Goal: Check status: Check status

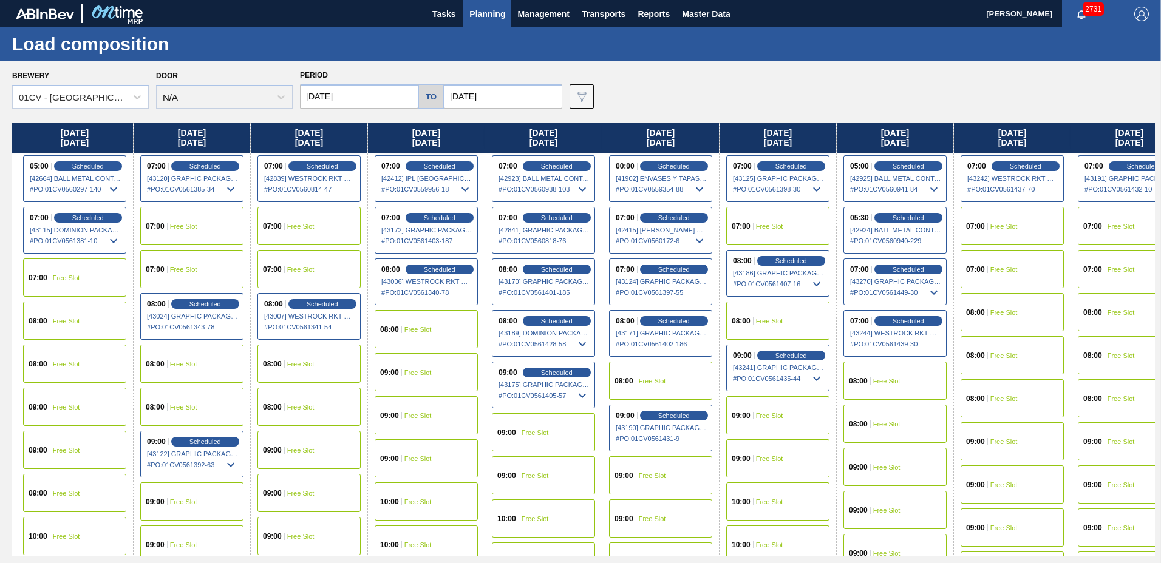
drag, startPoint x: 1044, startPoint y: 135, endPoint x: 428, endPoint y: 186, distance: 617.7
click at [429, 186] on div "[DATE] 07:00 Free Slot 08:00 Free Slot 08:00 Free Slot 09:00 Free Slot 09:00 Fr…" at bounding box center [583, 340] width 1143 height 434
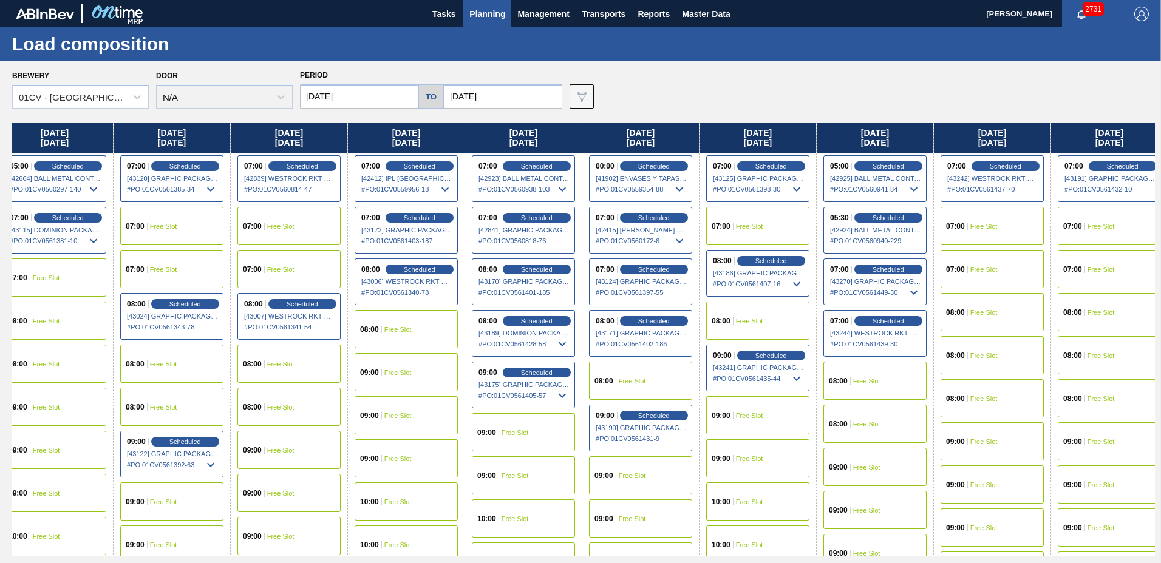
click at [427, 186] on span "# PO : 01CV0559956-18" at bounding box center [406, 189] width 91 height 15
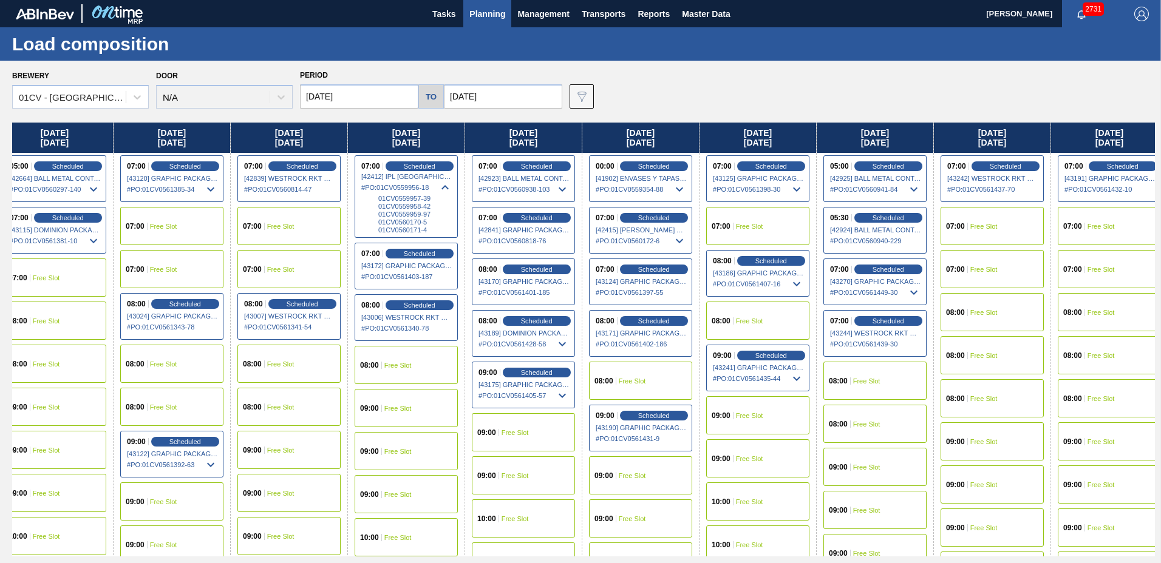
click at [876, 263] on div "07:00 Scheduled [43270] GRAPHIC PACKAGING INTERNATIONA - 0008221069 # PO : 01CV…" at bounding box center [874, 282] width 103 height 47
click at [884, 266] on span "Scheduled" at bounding box center [888, 269] width 35 height 8
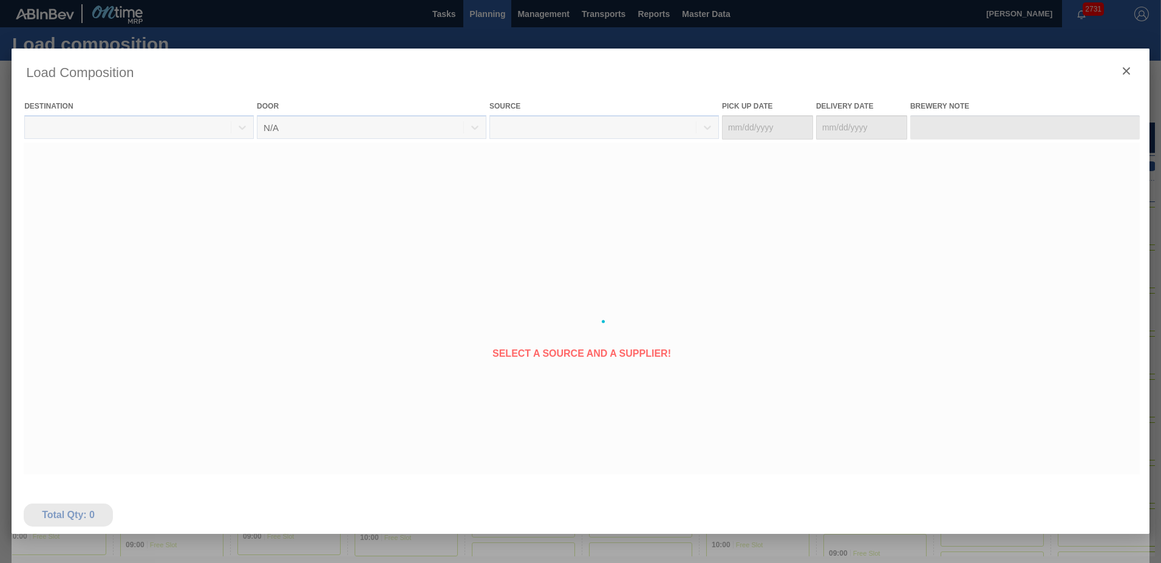
type Date "[DATE]"
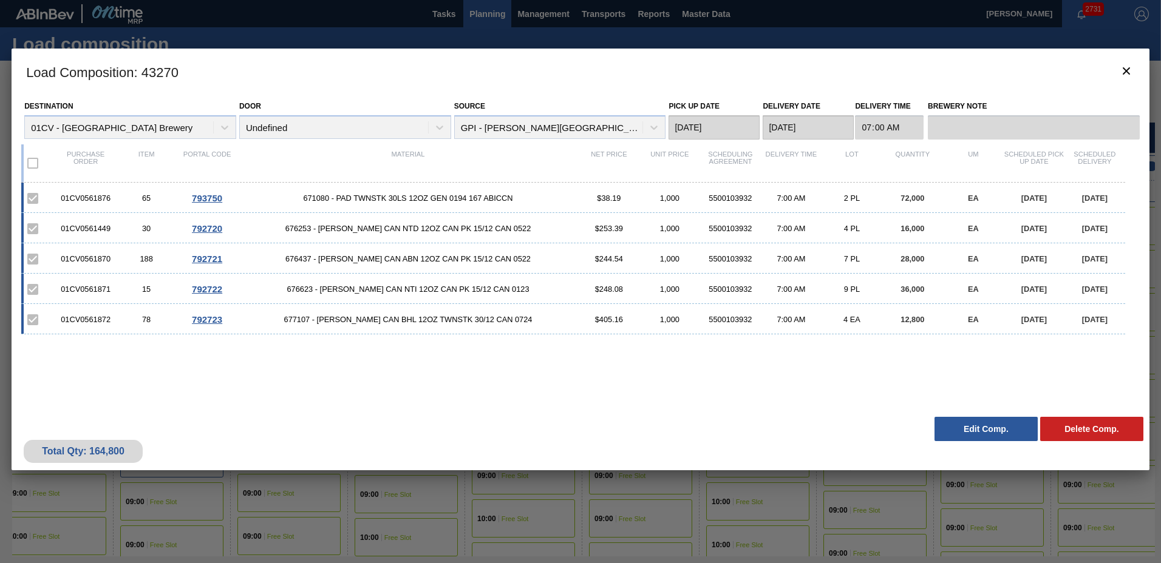
click at [784, 380] on div "01CV0561876 65 793750 671080 - PAD TWNSTK 30LS 12OZ GEN 0194 167 ABICCN $38.19 …" at bounding box center [577, 290] width 1113 height 214
drag, startPoint x: 784, startPoint y: 380, endPoint x: 454, endPoint y: 432, distance: 333.8
click at [454, 432] on div "Total Qty: 164,800 Delete Comp. Edit Comp." at bounding box center [581, 440] width 1138 height 59
click at [979, 422] on button "Edit Comp." at bounding box center [985, 429] width 103 height 24
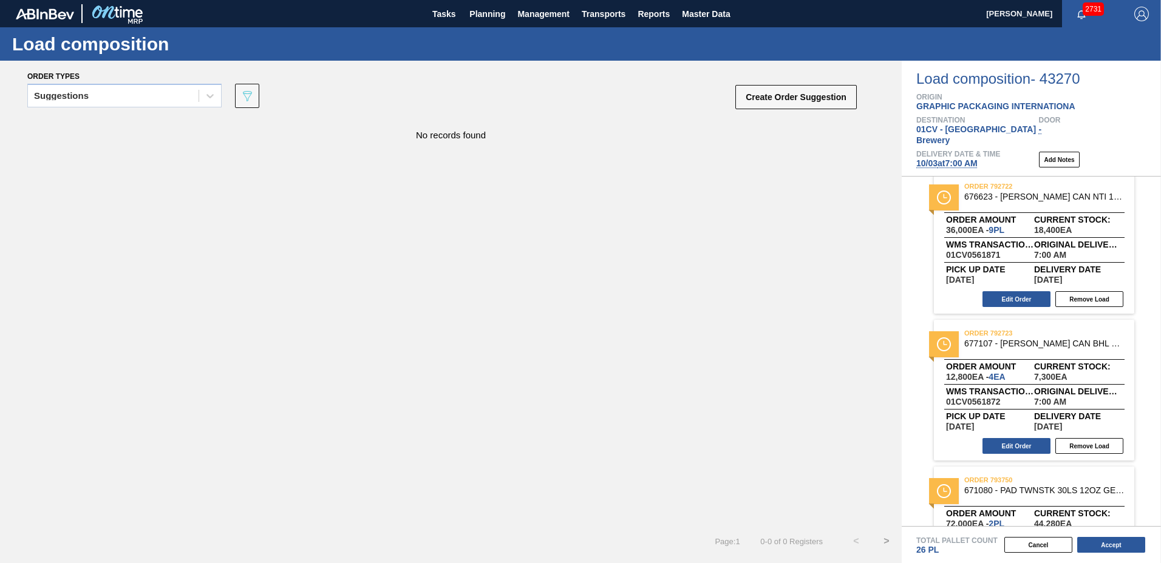
scroll to position [380, 0]
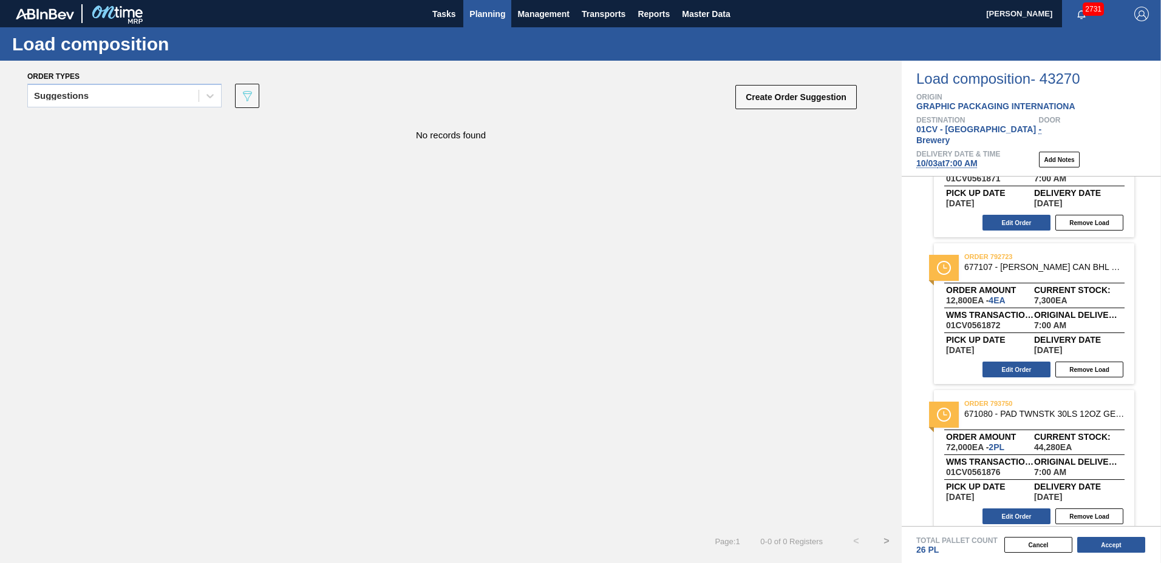
click at [470, 19] on span "Planning" at bounding box center [487, 14] width 36 height 15
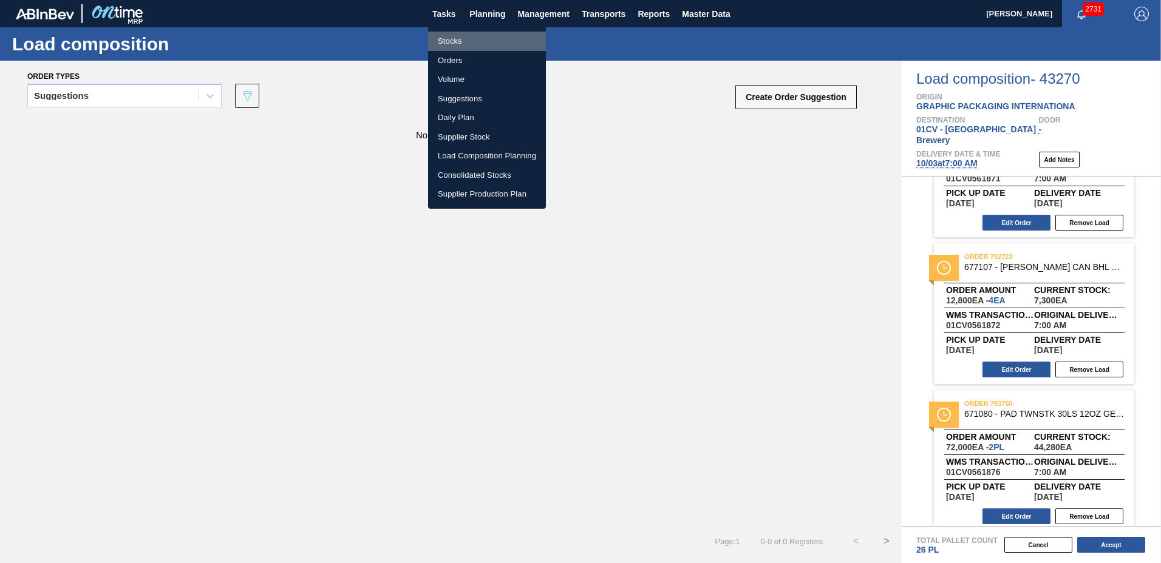
click at [461, 35] on li "Stocks" at bounding box center [487, 41] width 118 height 19
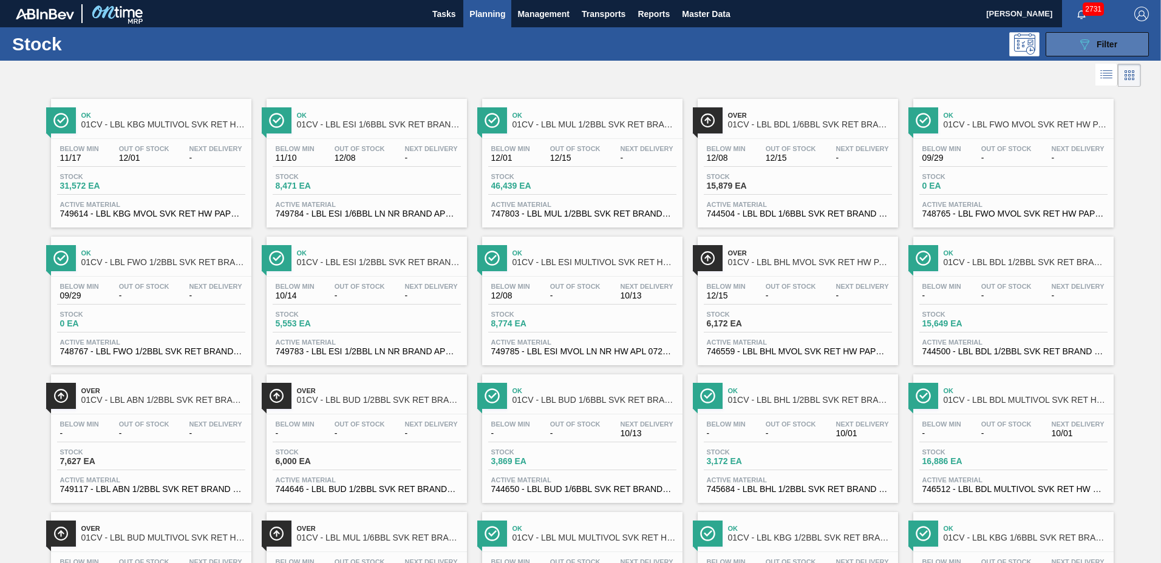
click at [1092, 46] on div "089F7B8B-B2A5-4AFE-B5C0-19BA573D28AC Filter" at bounding box center [1097, 44] width 40 height 15
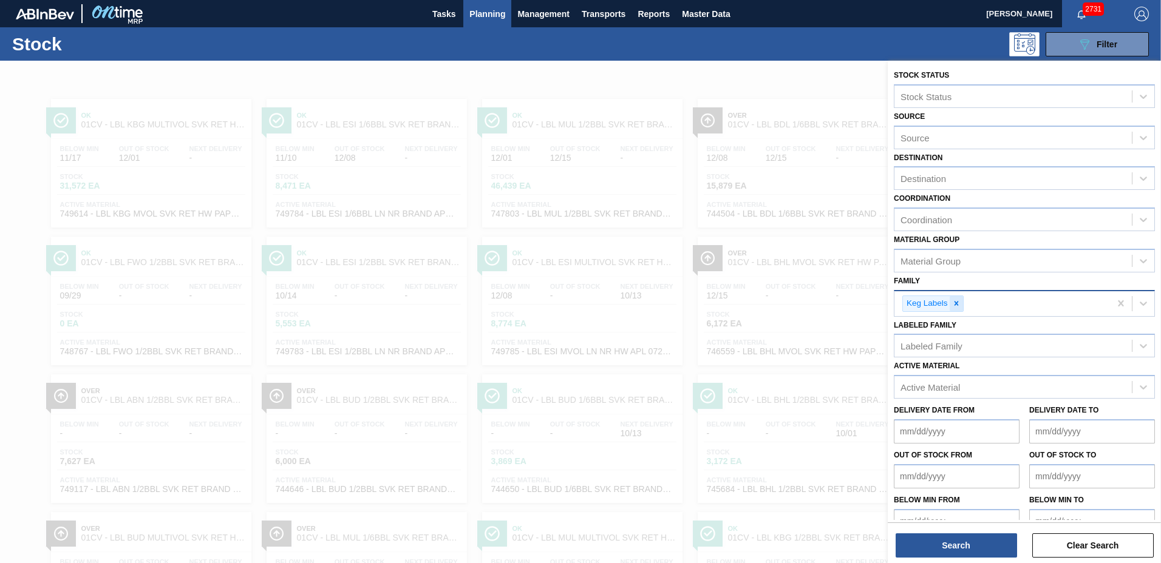
click at [960, 303] on icon at bounding box center [956, 303] width 8 height 8
click at [945, 303] on div "Family" at bounding box center [1012, 302] width 237 height 18
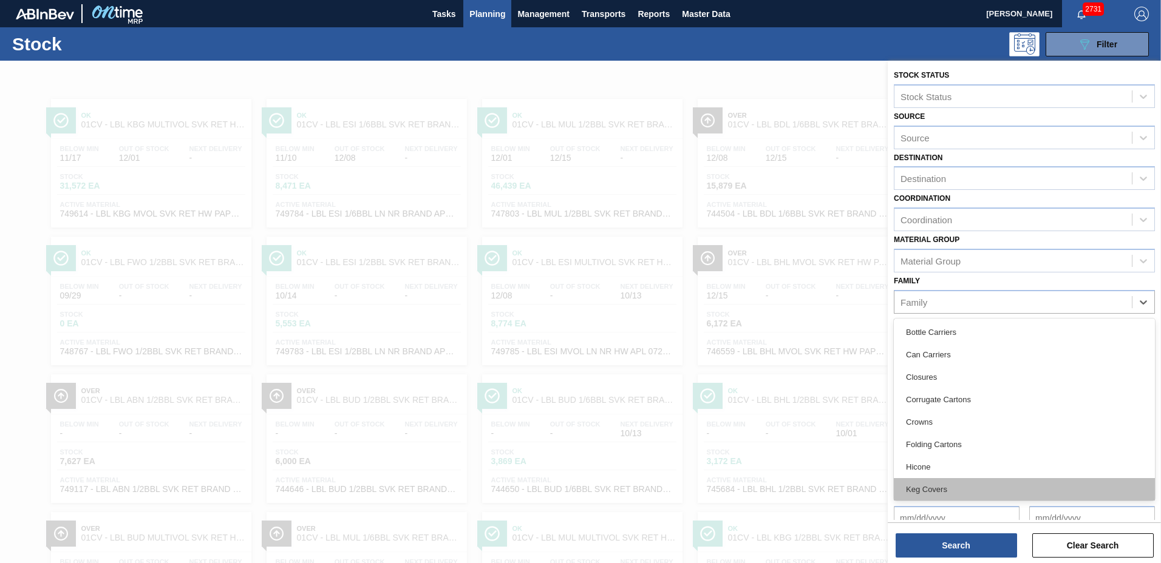
click at [951, 486] on div "Keg Covers" at bounding box center [1024, 489] width 261 height 22
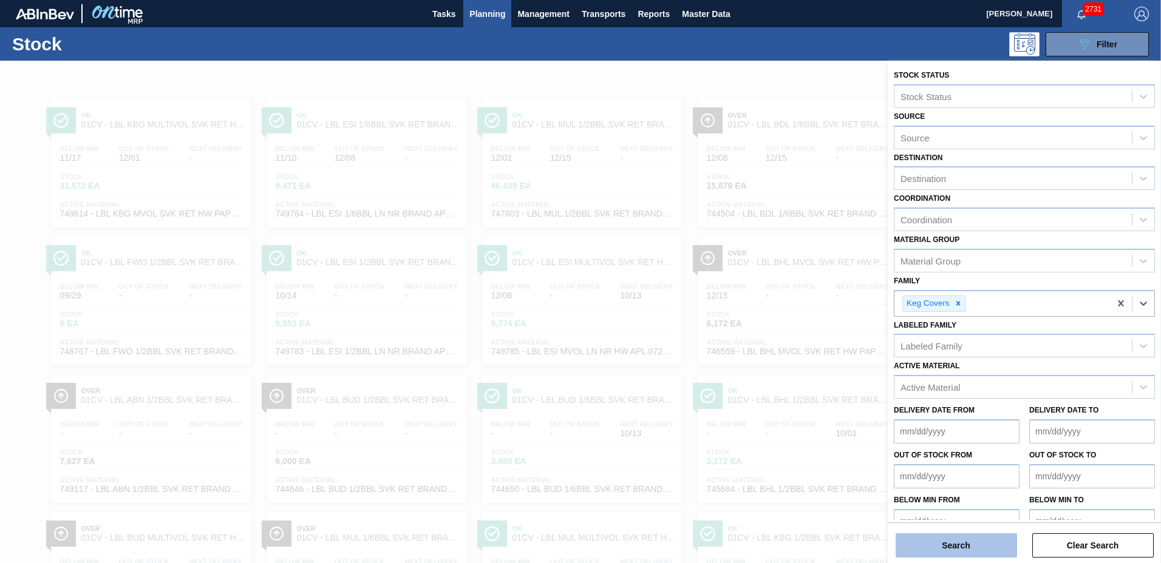
click at [926, 539] on button "Search" at bounding box center [956, 546] width 121 height 24
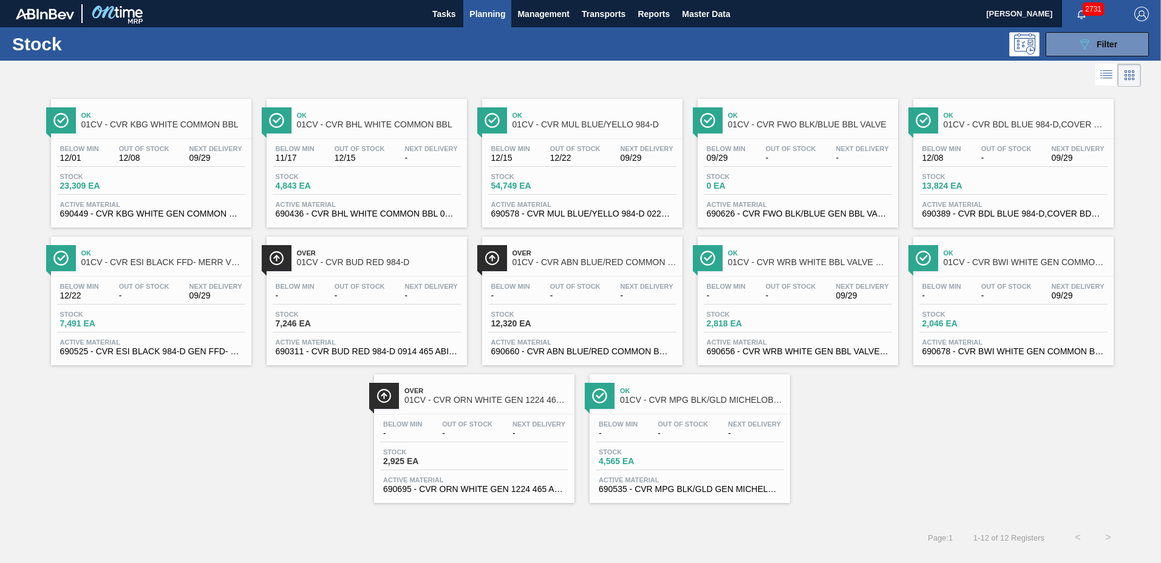
click at [203, 312] on div "Stock 7,491 EA" at bounding box center [151, 322] width 188 height 22
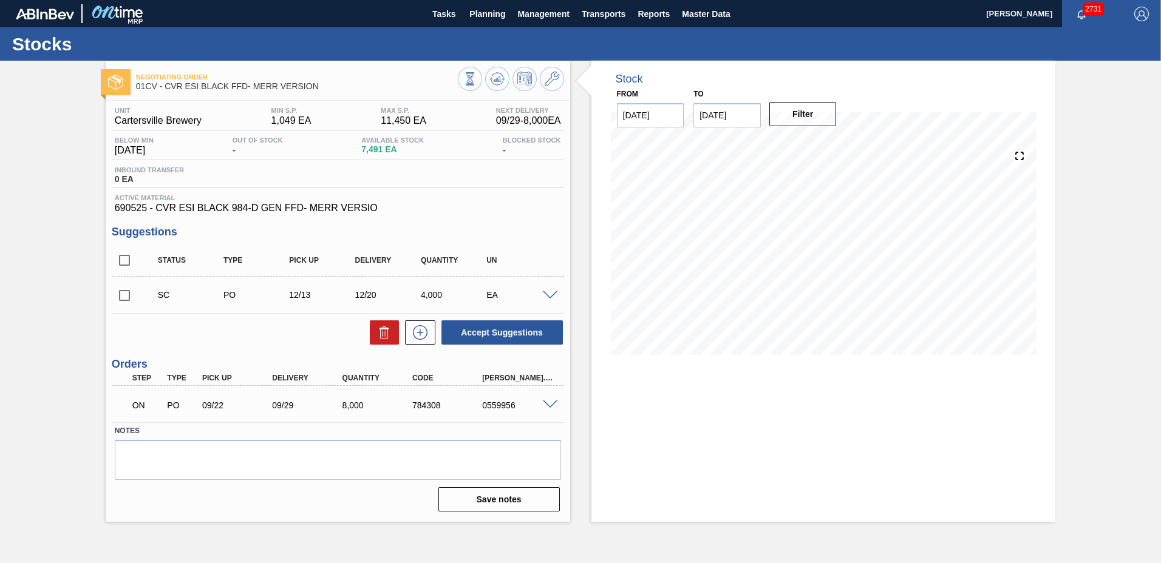
click at [552, 404] on span at bounding box center [550, 405] width 15 height 9
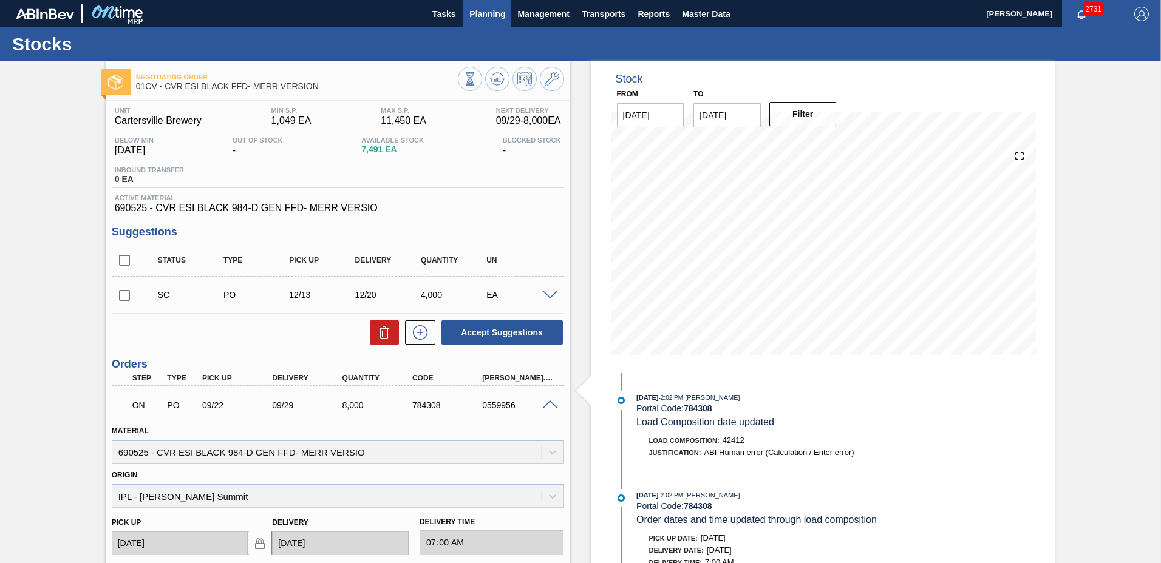
click at [486, 16] on span "Planning" at bounding box center [487, 14] width 36 height 15
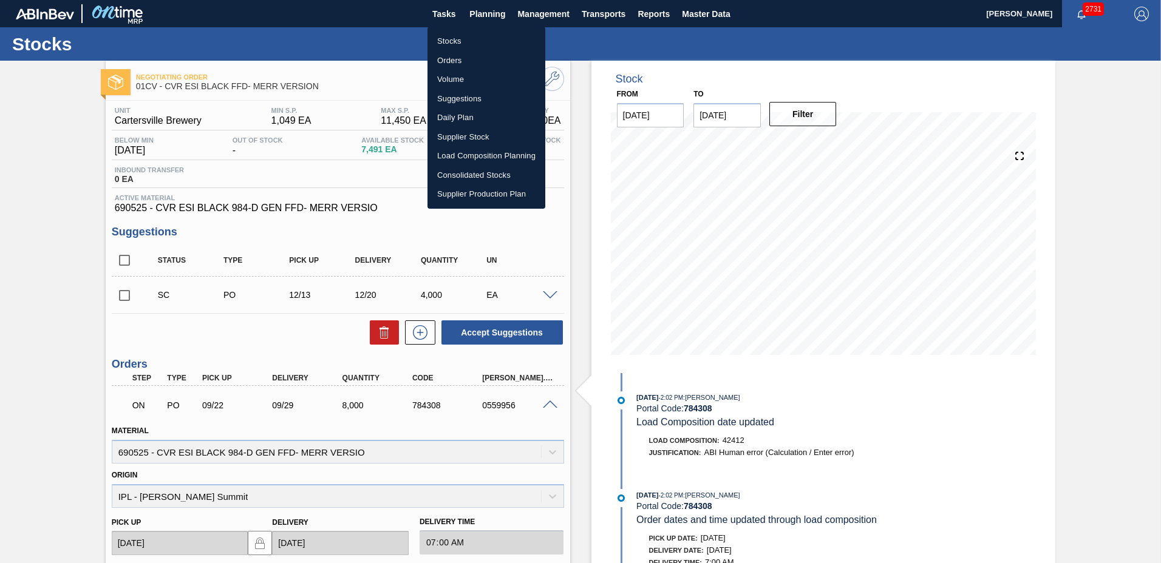
click at [457, 41] on li "Stocks" at bounding box center [486, 41] width 118 height 19
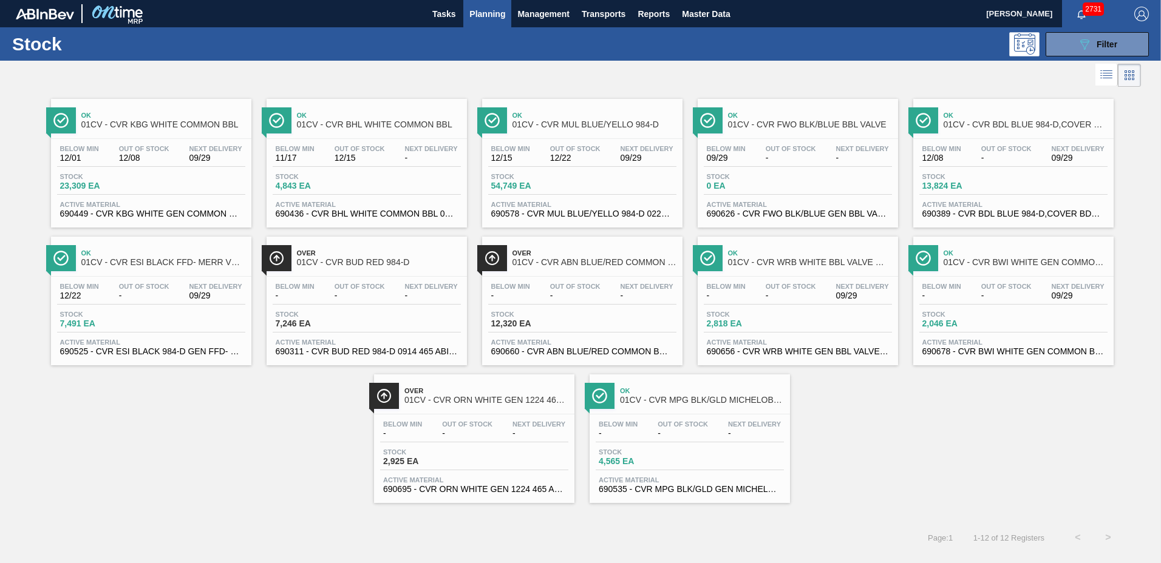
click at [1039, 304] on div "Below Min - Out Of Stock - Next Delivery 09/29" at bounding box center [1013, 294] width 188 height 22
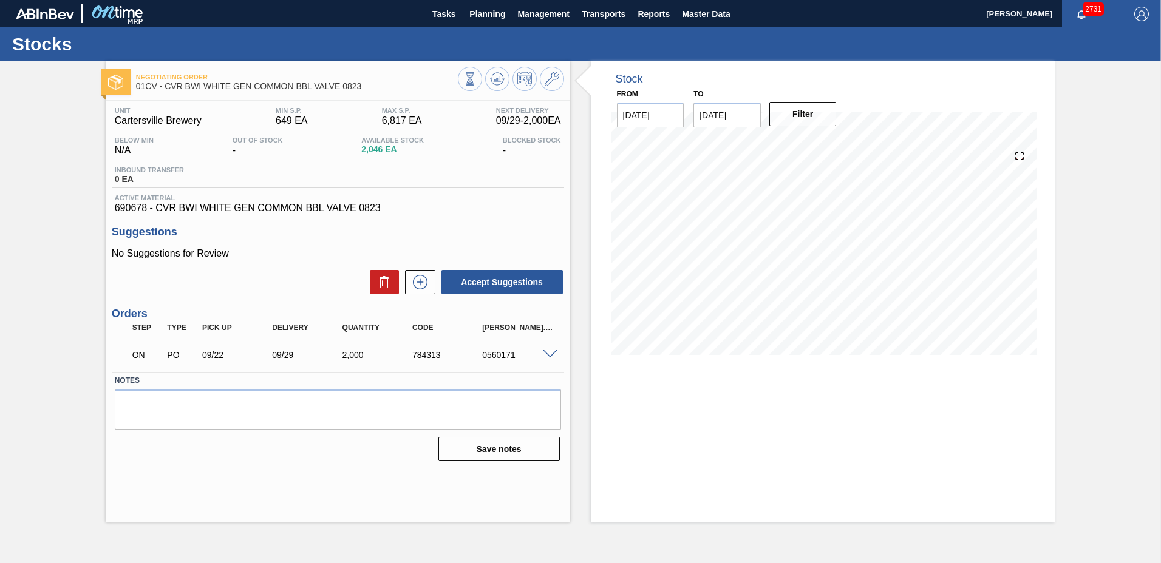
click at [545, 354] on span at bounding box center [550, 354] width 15 height 9
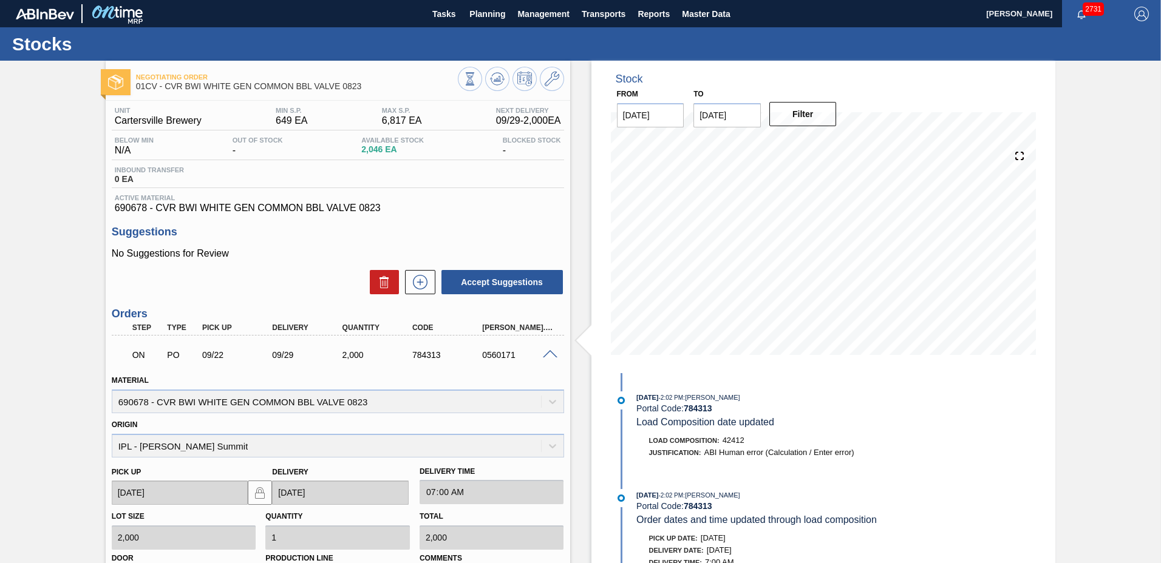
click at [544, 354] on span at bounding box center [550, 354] width 15 height 9
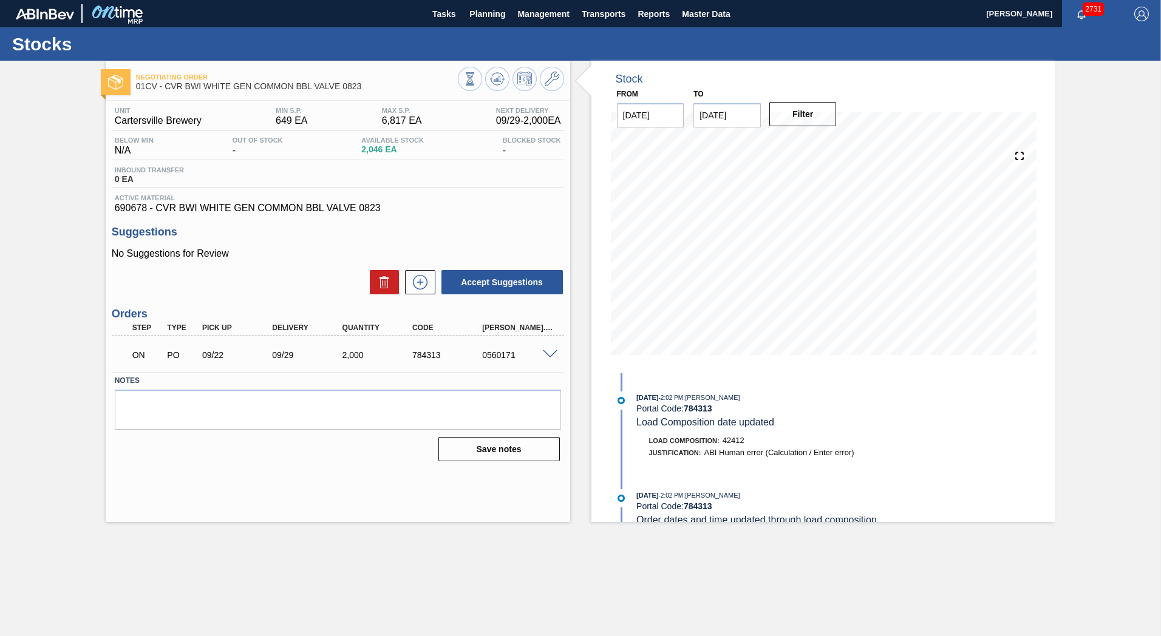
click at [545, 356] on span at bounding box center [550, 354] width 15 height 9
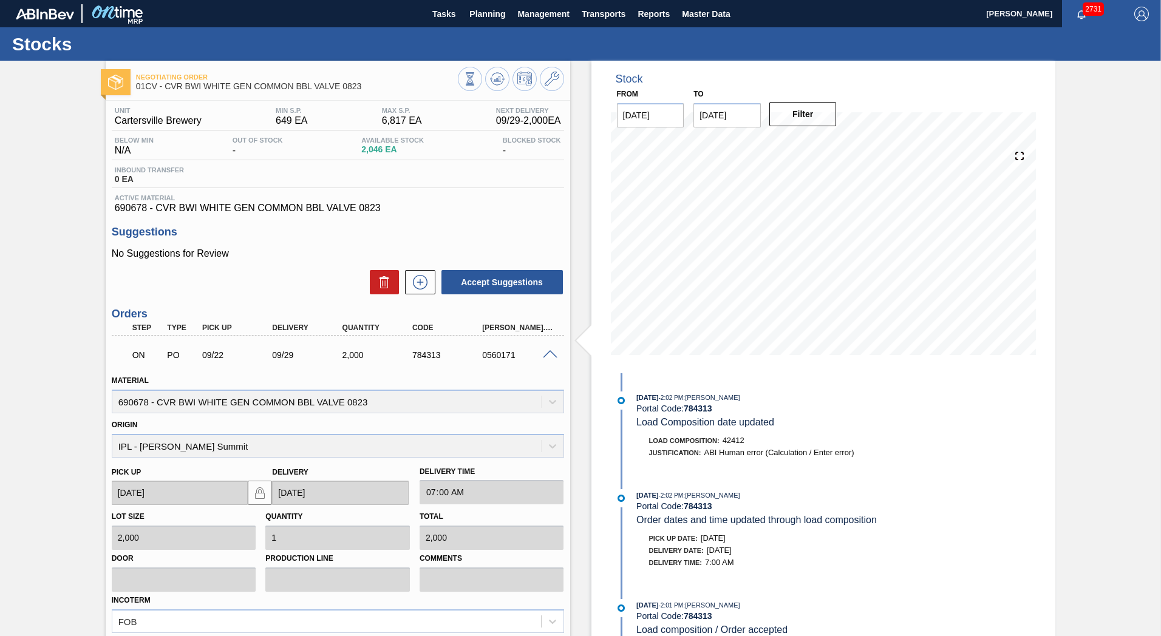
click at [537, 358] on div "0560171" at bounding box center [518, 355] width 78 height 10
click at [552, 350] on div at bounding box center [552, 353] width 24 height 9
click at [555, 353] on span at bounding box center [550, 354] width 15 height 9
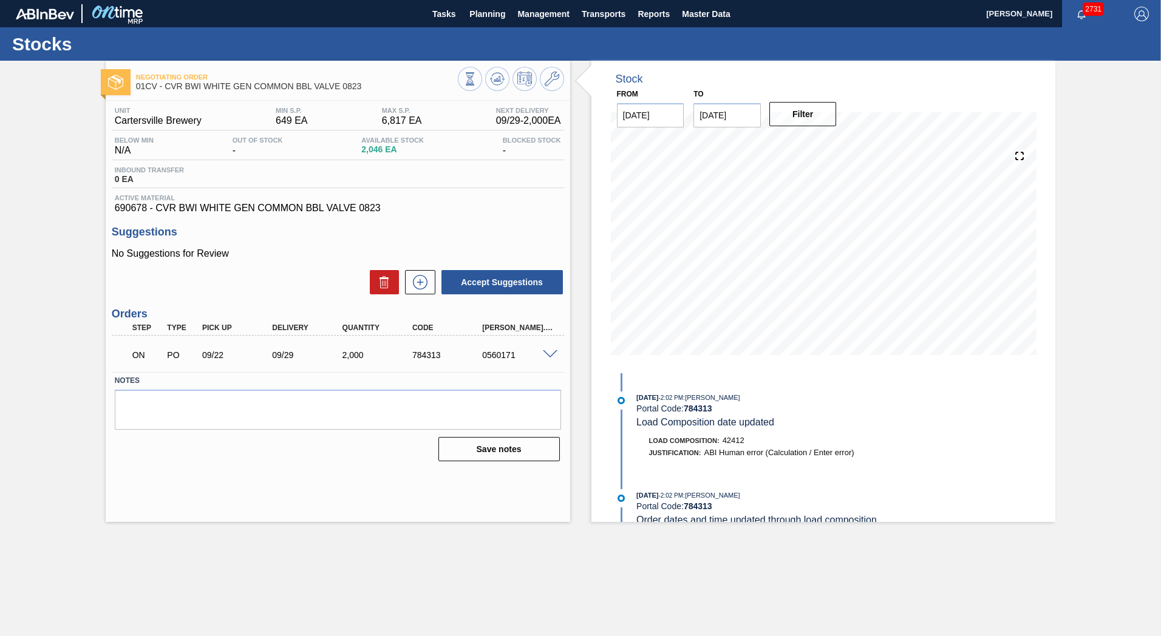
click at [555, 353] on span at bounding box center [550, 354] width 15 height 9
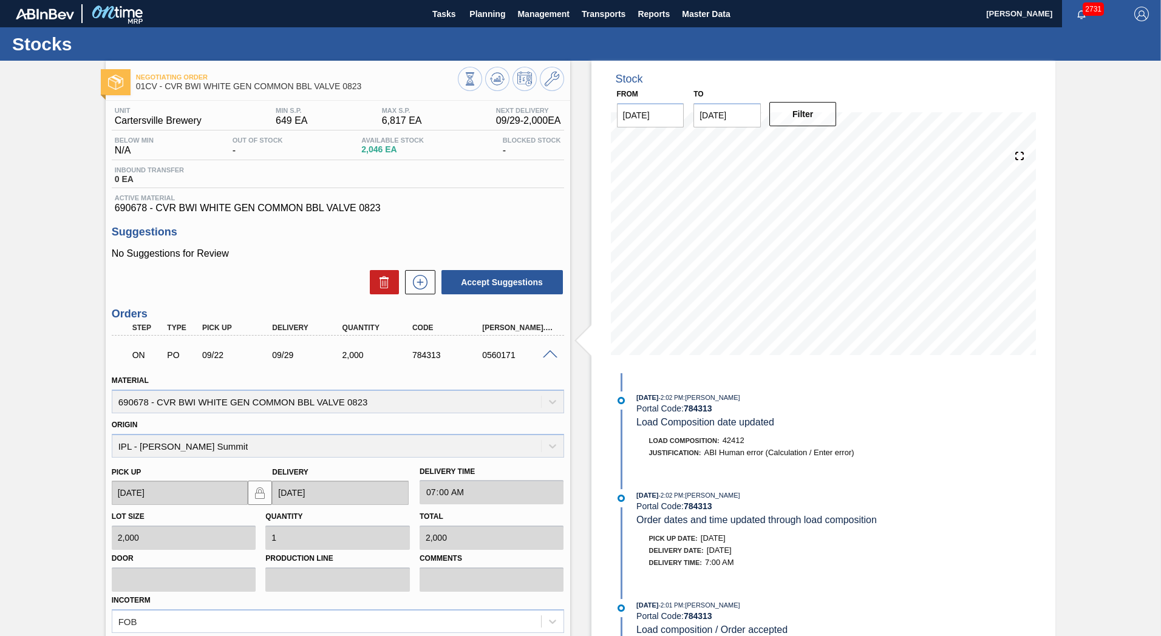
click at [555, 353] on span at bounding box center [550, 354] width 15 height 9
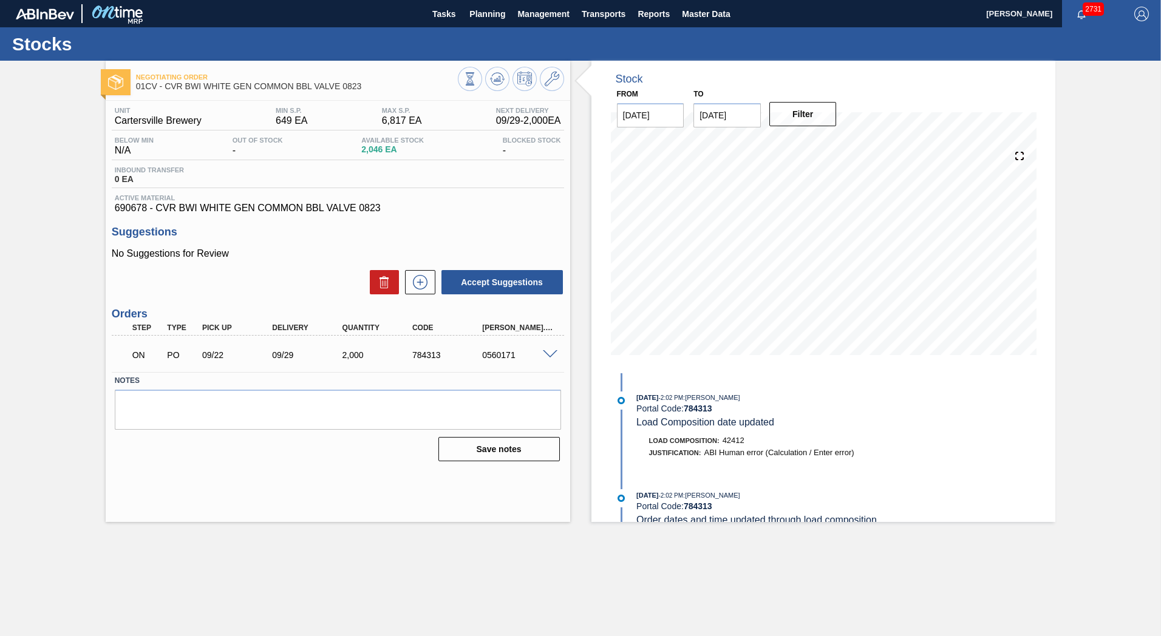
click at [49, 474] on div "Negotiating Order 01CV - CVR BWI WHITE GEN COMMON BBL VALVE 0823 Unit Cartersvi…" at bounding box center [580, 291] width 1161 height 461
